Goal: Navigation & Orientation: Find specific page/section

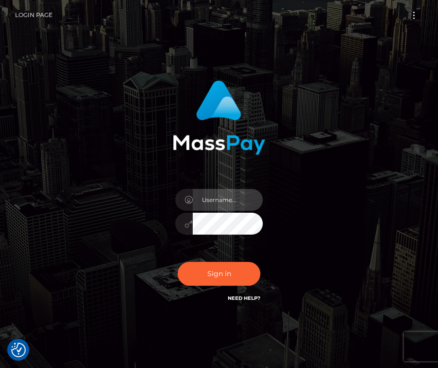
type input "raewhit"
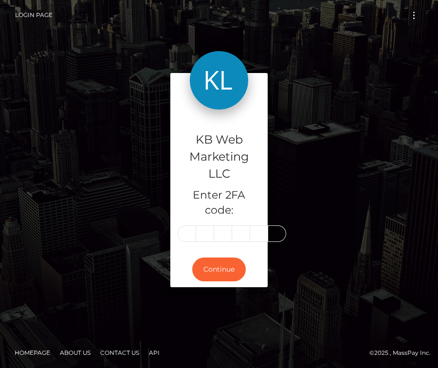
type input "8"
type input "5"
type input "4"
type input "2"
type input "5"
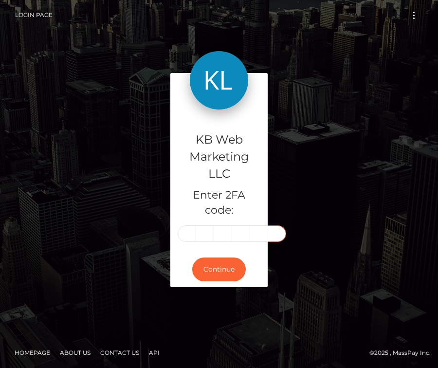
type input "8"
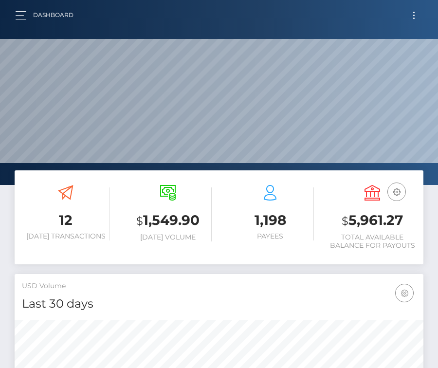
scroll to position [172, 197]
click at [21, 13] on button "button" at bounding box center [24, 15] width 18 height 13
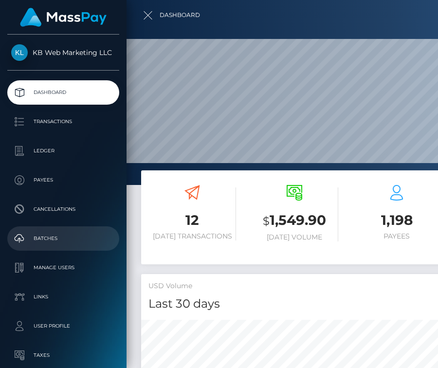
click at [63, 231] on link "Batches" at bounding box center [63, 238] width 112 height 24
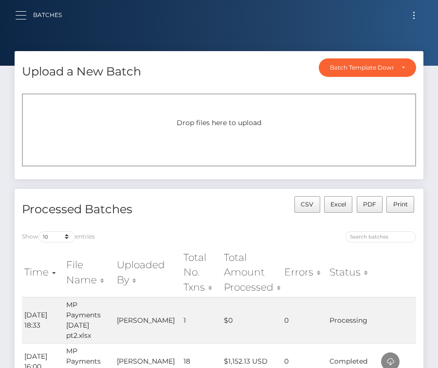
click at [32, 20] on button "button" at bounding box center [24, 15] width 18 height 13
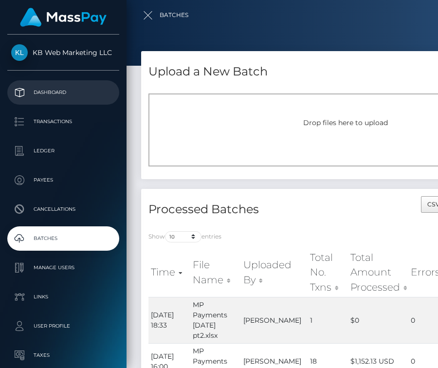
click at [48, 87] on p "Dashboard" at bounding box center [63, 92] width 104 height 15
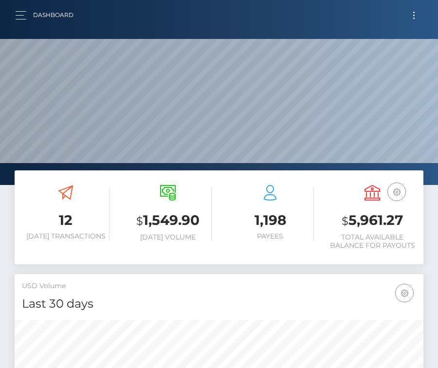
scroll to position [172, 197]
click at [18, 17] on button "button" at bounding box center [24, 15] width 18 height 13
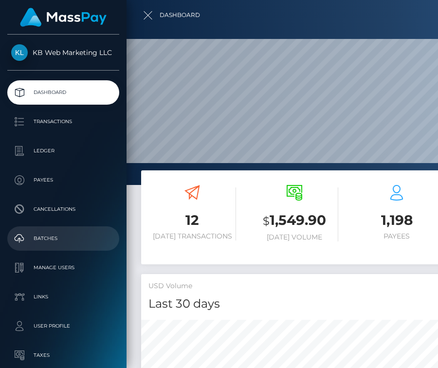
click at [42, 243] on p "Batches" at bounding box center [63, 238] width 104 height 15
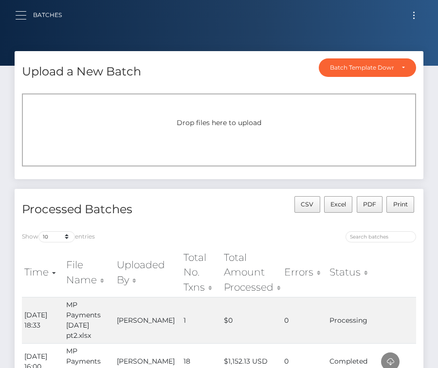
click at [32, 15] on button "button" at bounding box center [24, 15] width 18 height 13
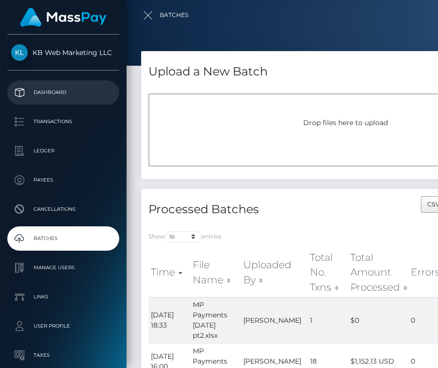
click at [42, 92] on p "Dashboard" at bounding box center [63, 92] width 104 height 15
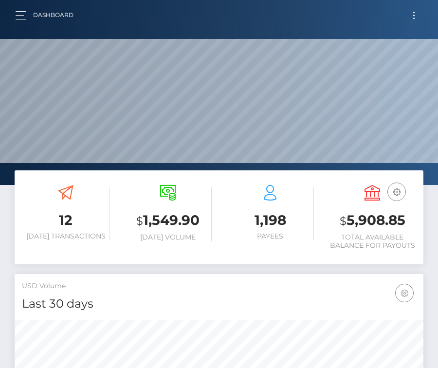
scroll to position [172, 197]
click at [367, 217] on h3 "$ 5,908.85" at bounding box center [372, 221] width 88 height 20
copy h3 "5,908.85"
click at [29, 6] on div "Dashboard" at bounding box center [48, 15] width 66 height 20
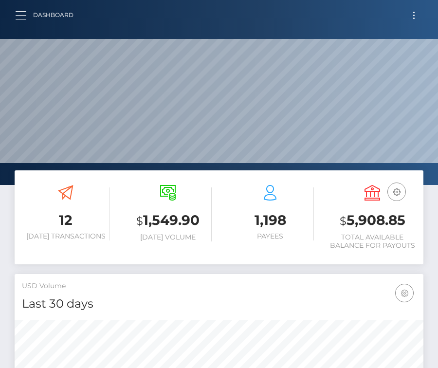
click at [27, 11] on button "button" at bounding box center [24, 15] width 18 height 13
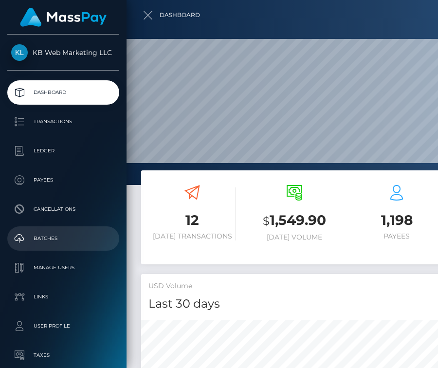
click at [55, 244] on p "Batches" at bounding box center [63, 238] width 104 height 15
